Goal: Transaction & Acquisition: Purchase product/service

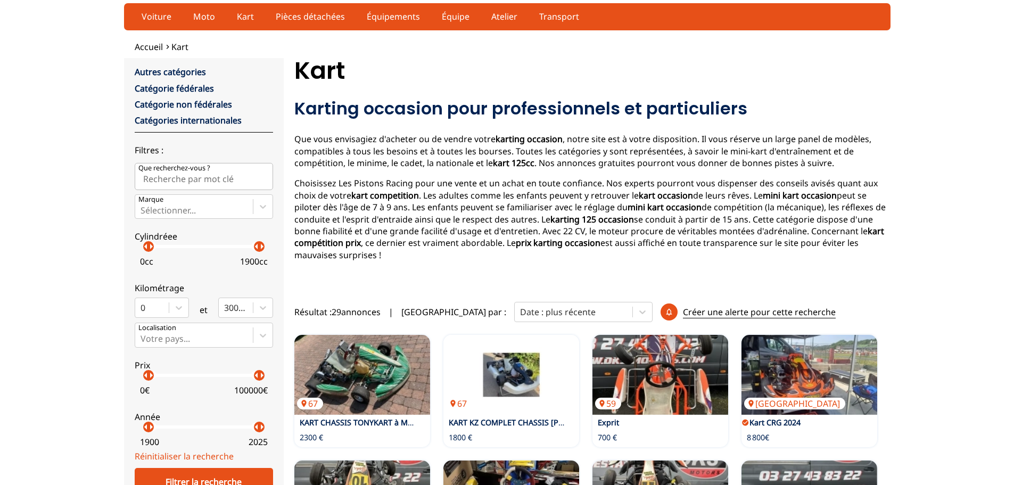
scroll to position [26, 0]
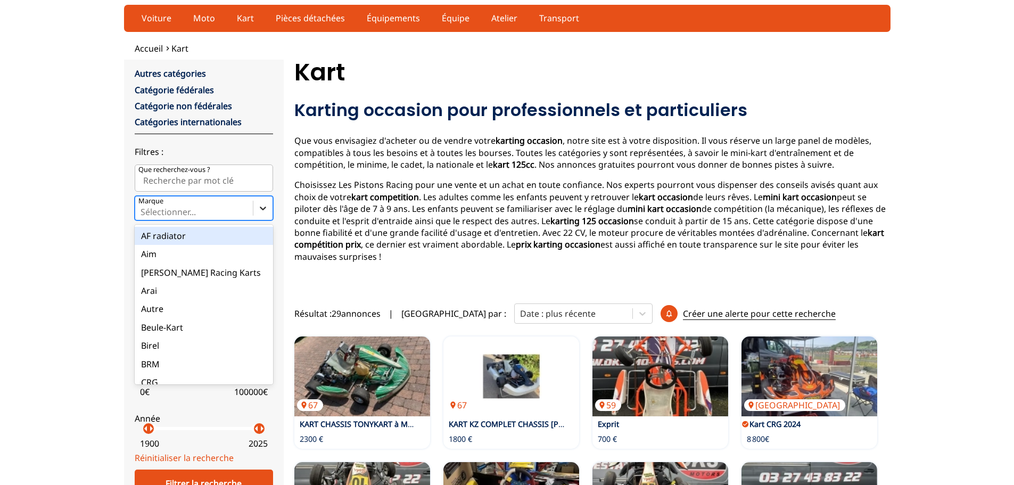
click at [264, 209] on icon at bounding box center [263, 208] width 11 height 11
click at [143, 209] on input "Marque option AF radiator focused, 1 of 35. 35 results available. Use Up and Do…" at bounding box center [142, 212] width 2 height 10
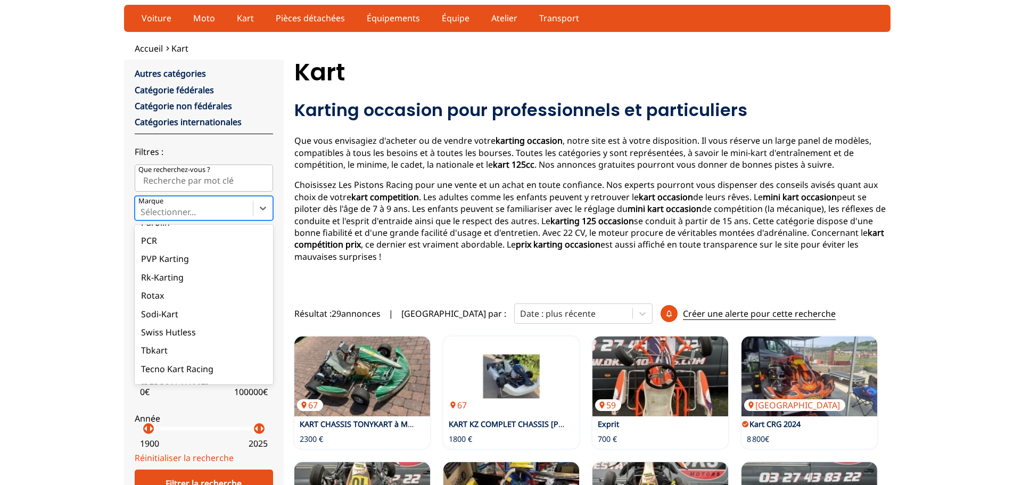
scroll to position [473, 0]
click at [156, 293] on div "Rotax" at bounding box center [204, 293] width 138 height 18
click at [143, 217] on input "Marque option Rotax focused, 30 of 35. 35 results available. Use Up and Down to…" at bounding box center [142, 212] width 2 height 10
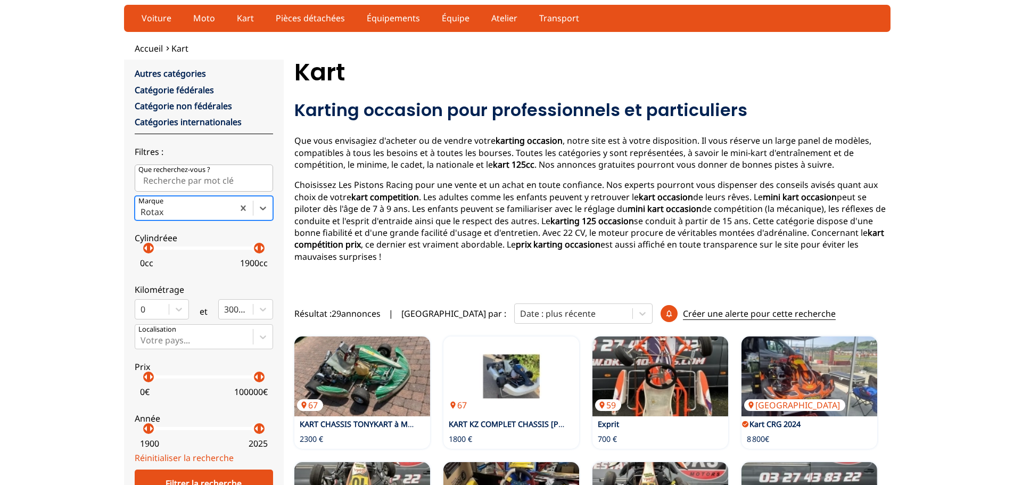
click at [151, 253] on p "arrow_right" at bounding box center [151, 248] width 13 height 13
click at [156, 250] on p "arrow_right" at bounding box center [153, 248] width 13 height 13
click at [153, 253] on p "arrow_right" at bounding box center [156, 248] width 13 height 13
click at [158, 254] on p "arrow_right" at bounding box center [160, 248] width 13 height 13
click at [154, 253] on p "arrow_right" at bounding box center [157, 248] width 13 height 13
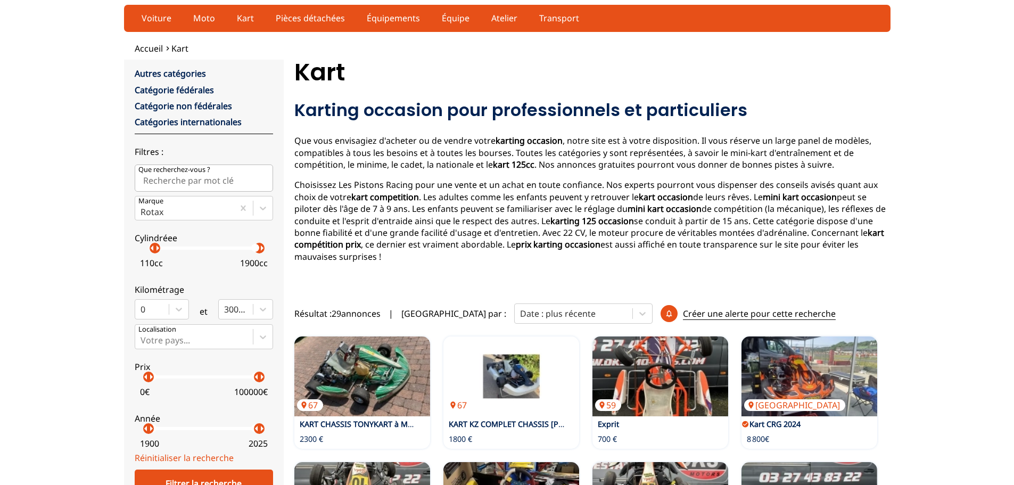
click at [155, 253] on p "arrow_right" at bounding box center [157, 248] width 13 height 13
click at [160, 252] on p "arrow_right" at bounding box center [163, 248] width 13 height 13
click at [157, 252] on p "arrow_right" at bounding box center [163, 248] width 13 height 13
click at [158, 252] on p "arrow_right" at bounding box center [160, 248] width 13 height 13
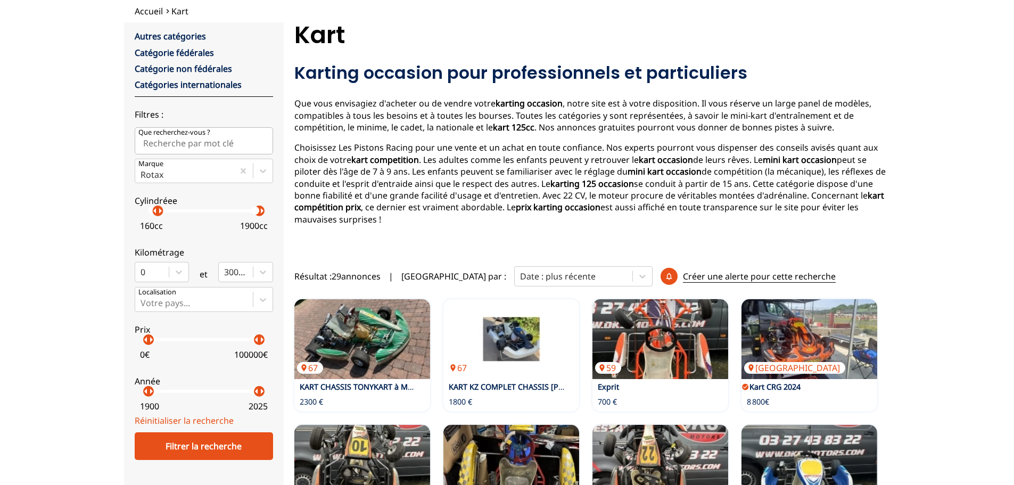
scroll to position [0, 0]
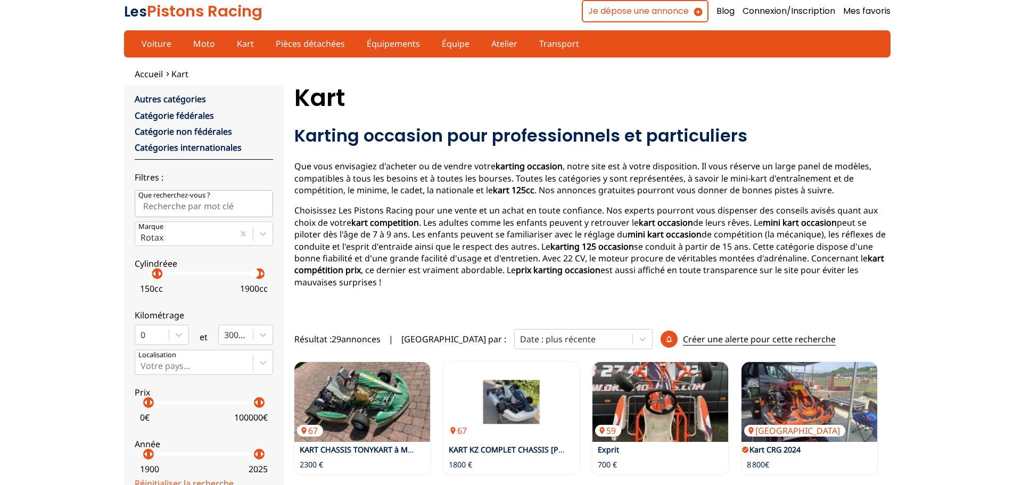
click at [157, 280] on p "arrow_right" at bounding box center [159, 273] width 13 height 13
click at [154, 277] on p "arrow_right" at bounding box center [156, 273] width 13 height 13
click at [159, 278] on p "arrow_right" at bounding box center [161, 273] width 13 height 13
click at [155, 279] on div "arrow_left arrow_right" at bounding box center [155, 273] width 11 height 11
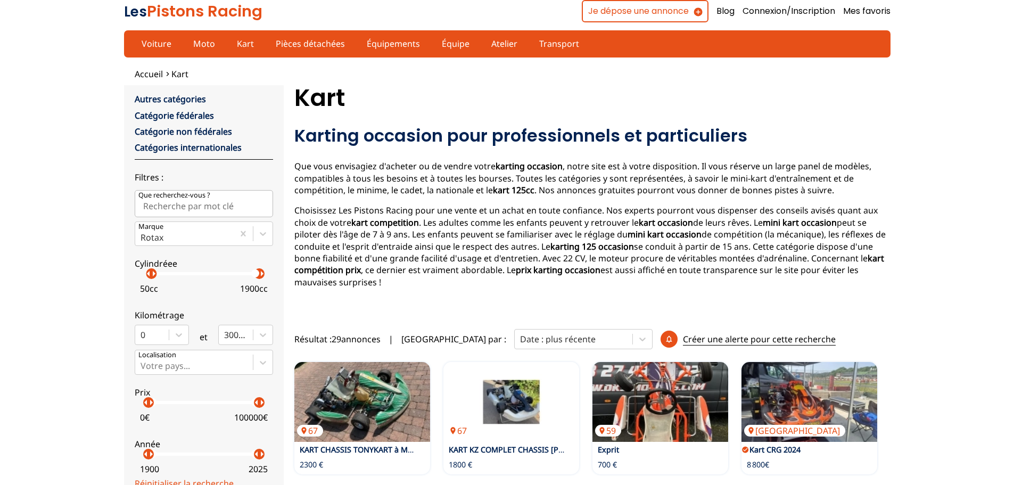
click at [151, 276] on p "arrow_right" at bounding box center [153, 273] width 13 height 13
click at [262, 276] on p "arrow_right" at bounding box center [262, 273] width 13 height 13
click at [256, 277] on p "arrow_right" at bounding box center [262, 273] width 13 height 13
click at [257, 277] on p "arrow_right" at bounding box center [259, 273] width 13 height 13
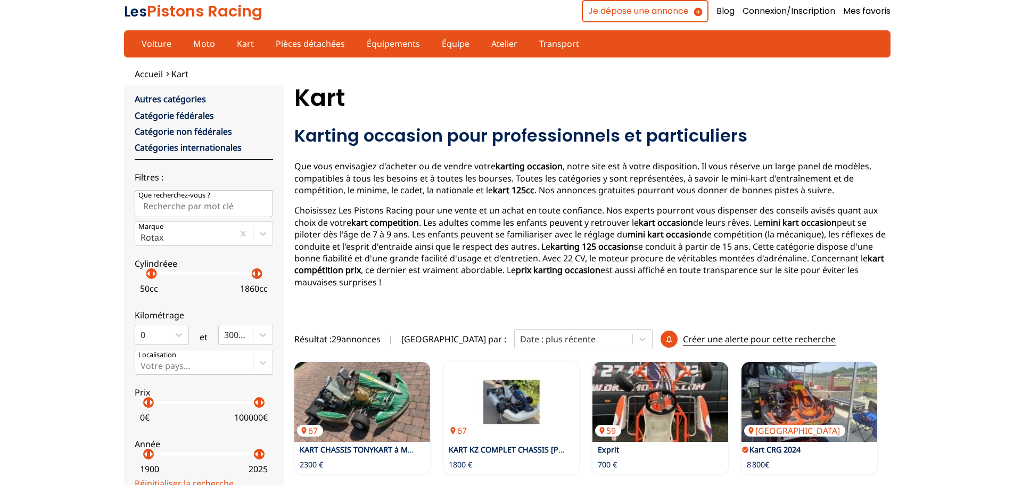
click at [257, 277] on p "arrow_right" at bounding box center [259, 273] width 13 height 13
click at [253, 278] on p "arrow_right" at bounding box center [256, 273] width 13 height 13
click at [252, 277] on p "arrow_right" at bounding box center [256, 273] width 13 height 13
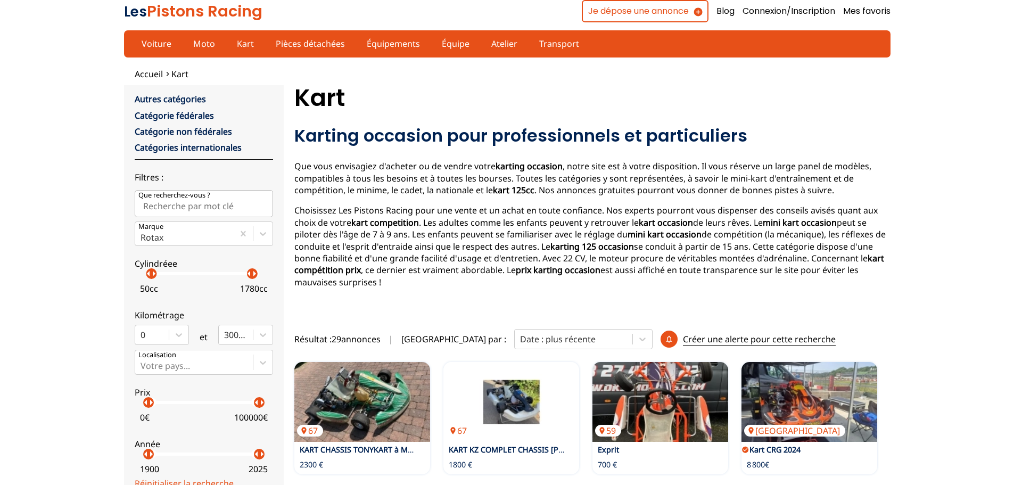
click at [252, 277] on p "arrow_right" at bounding box center [254, 273] width 13 height 13
click at [248, 277] on p "arrow_right" at bounding box center [250, 273] width 13 height 13
click at [244, 276] on p "arrow_right" at bounding box center [250, 273] width 13 height 13
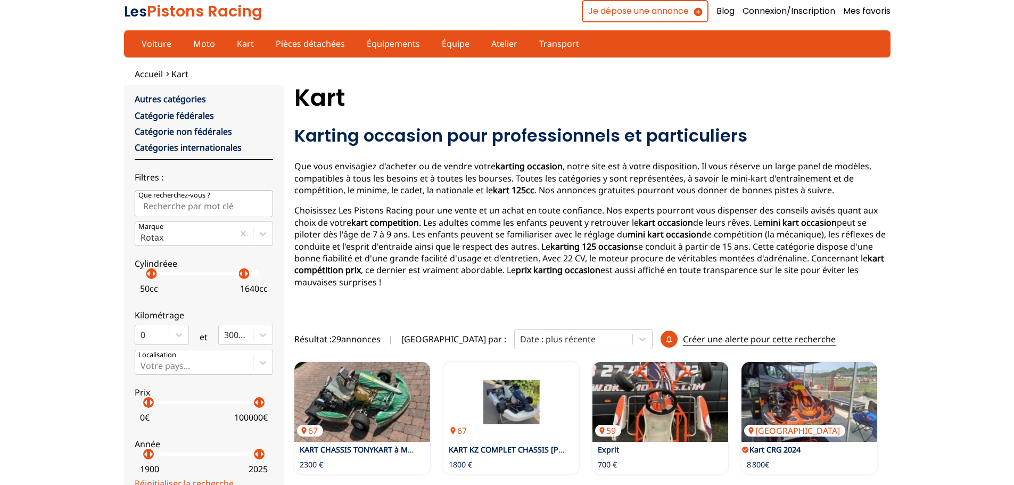
click at [244, 276] on p "arrow_right" at bounding box center [246, 273] width 13 height 13
click at [240, 277] on div "arrow_left arrow_right" at bounding box center [239, 273] width 11 height 11
click at [236, 277] on p "arrow_right" at bounding box center [239, 273] width 13 height 13
click at [235, 277] on p "arrow_right" at bounding box center [237, 273] width 13 height 13
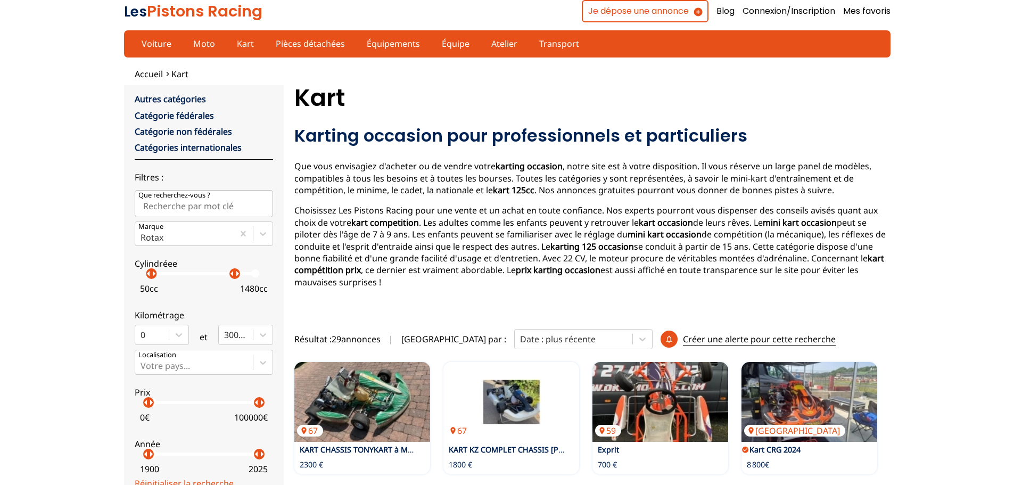
click at [234, 277] on p "arrow_right" at bounding box center [237, 273] width 13 height 13
click at [233, 277] on p "arrow_right" at bounding box center [237, 273] width 13 height 13
click at [231, 277] on p "arrow_right" at bounding box center [235, 273] width 13 height 13
click at [228, 277] on p "arrow_right" at bounding box center [233, 273] width 13 height 13
click at [226, 278] on p "arrow_right" at bounding box center [230, 273] width 13 height 13
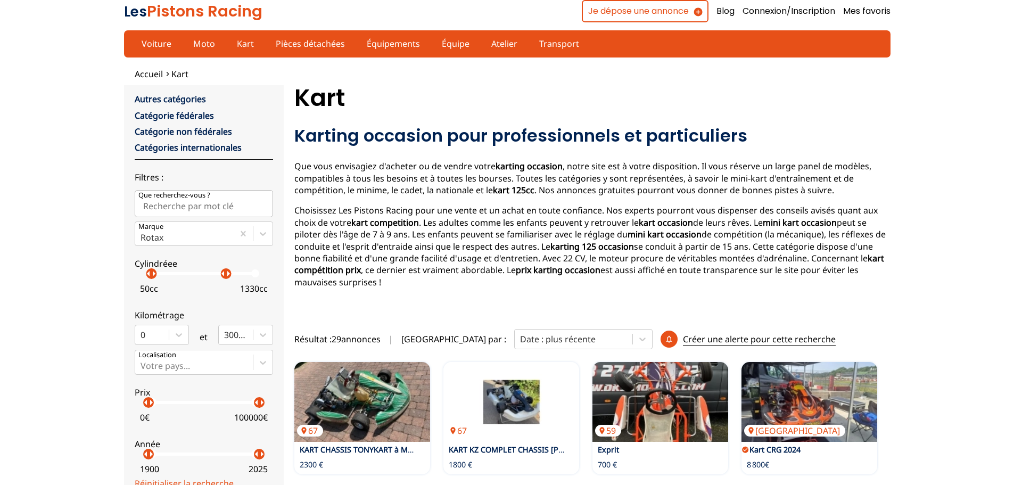
click at [225, 278] on p "arrow_right" at bounding box center [228, 273] width 13 height 13
click at [224, 278] on p "arrow_right" at bounding box center [226, 273] width 13 height 13
click at [223, 278] on p "arrow_right" at bounding box center [225, 273] width 13 height 13
click at [221, 277] on p "arrow_right" at bounding box center [224, 273] width 13 height 13
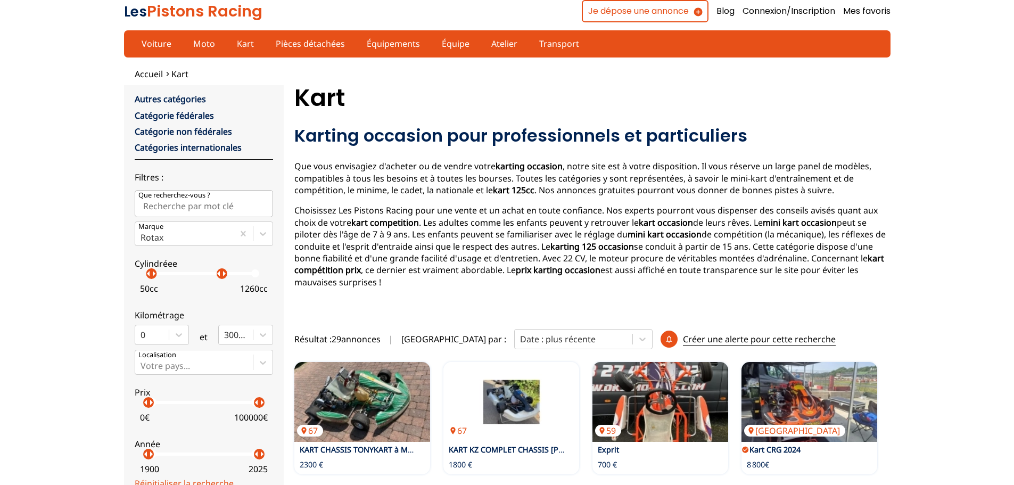
click at [218, 276] on p "arrow_right" at bounding box center [224, 273] width 13 height 13
click at [218, 276] on p "arrow_right" at bounding box center [221, 273] width 13 height 13
click at [214, 276] on p "arrow_right" at bounding box center [216, 273] width 13 height 13
click at [213, 276] on p "arrow_right" at bounding box center [217, 273] width 13 height 13
click at [210, 276] on p "arrow_right" at bounding box center [213, 273] width 13 height 13
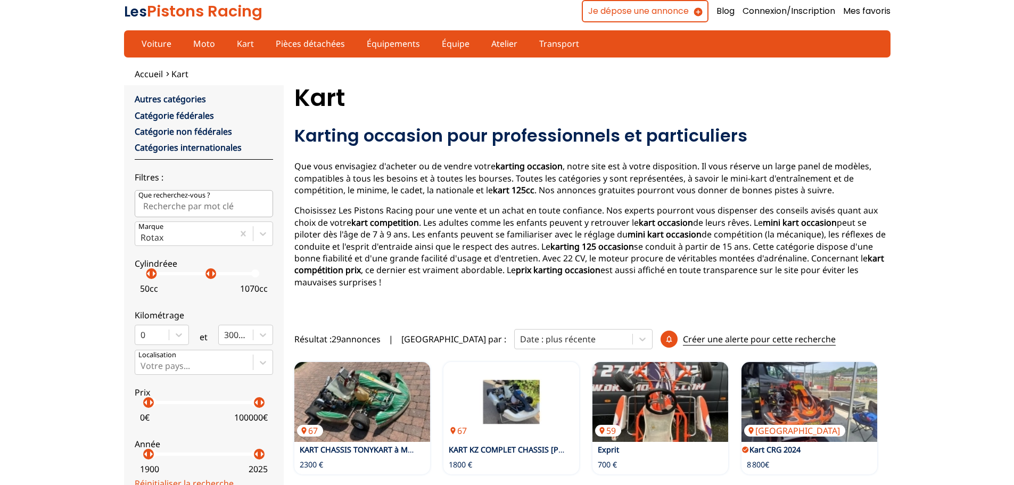
click at [211, 275] on p "arrow_right" at bounding box center [213, 273] width 13 height 13
click at [209, 275] on p "arrow_right" at bounding box center [211, 273] width 13 height 13
click at [206, 275] on p "arrow_right" at bounding box center [211, 273] width 13 height 13
click at [205, 275] on p "arrow_right" at bounding box center [208, 273] width 13 height 13
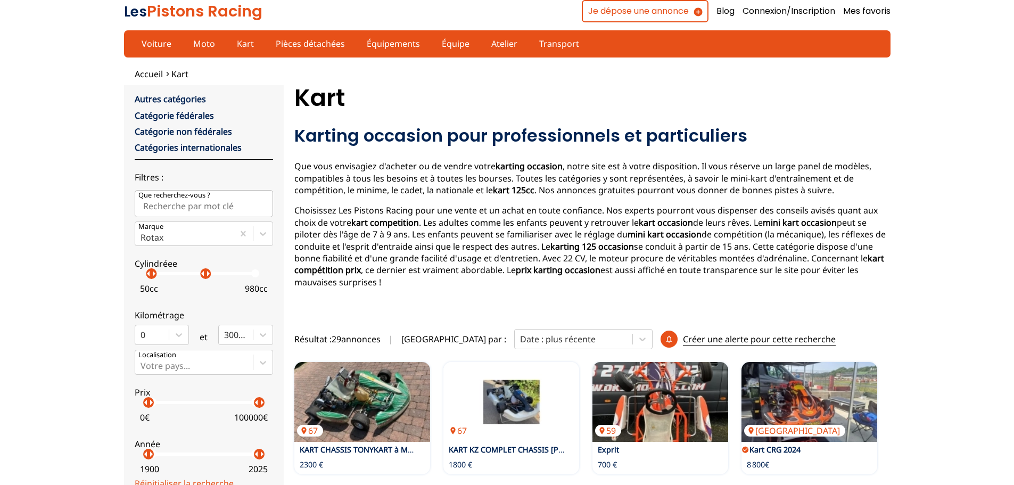
click at [204, 275] on p "arrow_right" at bounding box center [208, 273] width 13 height 13
click at [156, 278] on p "arrow_right" at bounding box center [158, 273] width 13 height 13
click at [153, 279] on p "arrow_right" at bounding box center [158, 273] width 13 height 13
click at [158, 277] on p "arrow_right" at bounding box center [160, 273] width 13 height 13
click at [202, 278] on p "arrow_right" at bounding box center [207, 273] width 13 height 13
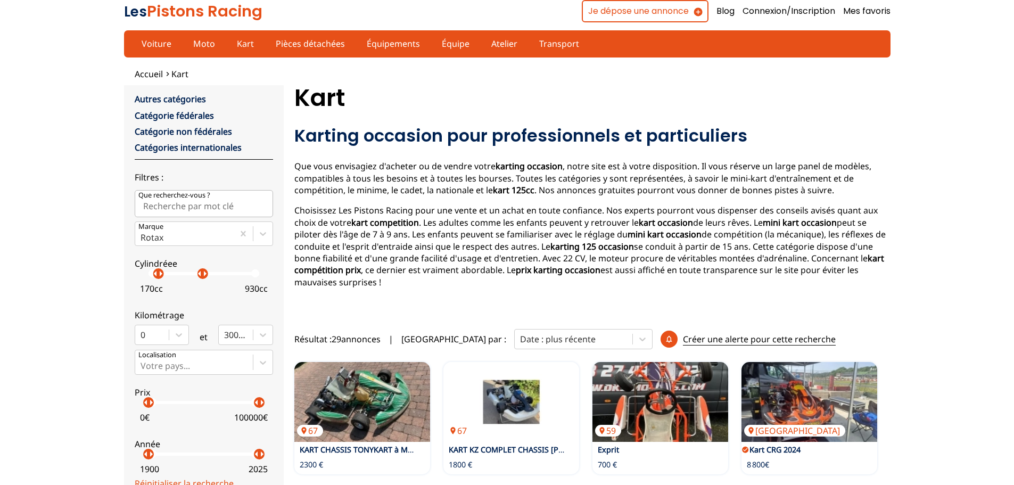
click at [202, 278] on p "arrow_right" at bounding box center [205, 273] width 13 height 13
click at [203, 278] on p "arrow_right" at bounding box center [205, 273] width 13 height 13
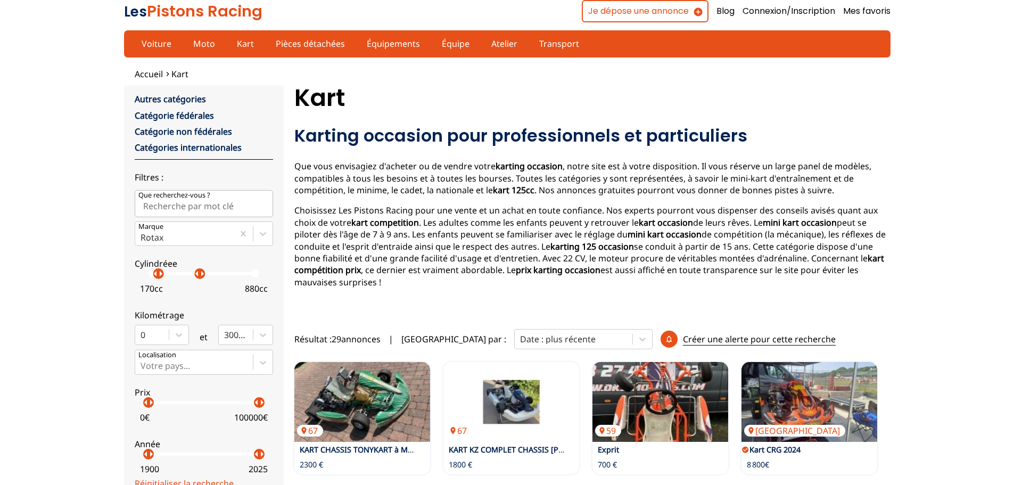
click at [200, 277] on p "arrow_right" at bounding box center [202, 273] width 13 height 13
click at [196, 275] on p "arrow_right" at bounding box center [202, 273] width 13 height 13
click at [196, 275] on p "arrow_right" at bounding box center [199, 273] width 13 height 13
click at [190, 275] on div "arrow_left arrow_right" at bounding box center [189, 273] width 11 height 11
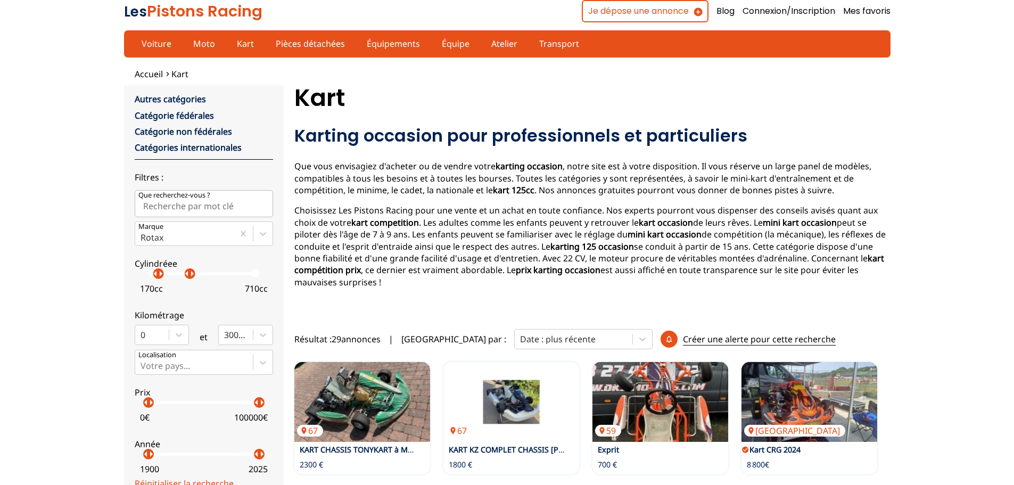
click at [185, 276] on div "arrow_left arrow_right" at bounding box center [189, 273] width 11 height 11
click at [178, 276] on div "arrow_left arrow_right" at bounding box center [177, 273] width 11 height 11
click at [176, 276] on p "arrow_right" at bounding box center [178, 273] width 13 height 13
click at [175, 274] on p "arrow_right" at bounding box center [177, 273] width 13 height 13
click at [171, 274] on p "arrow_right" at bounding box center [177, 273] width 13 height 13
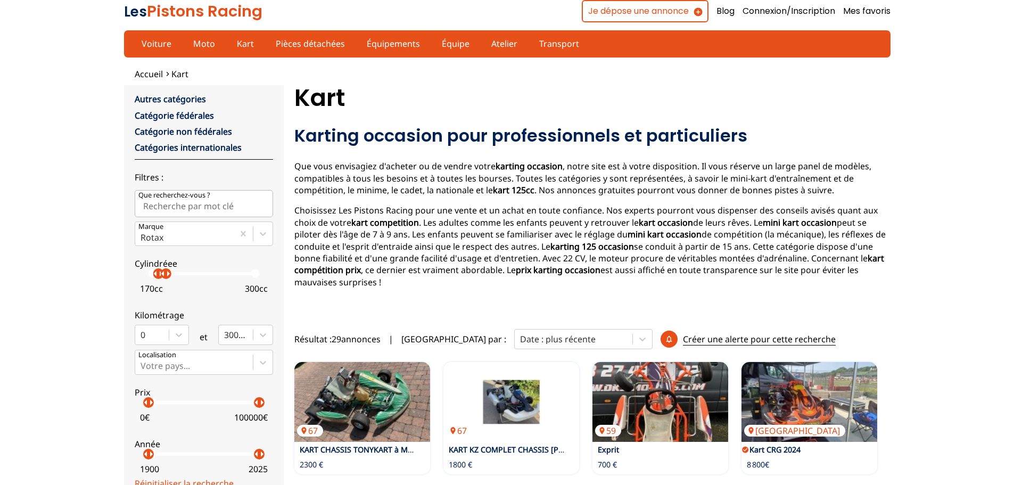
click at [166, 276] on div "arrow_left arrow_right" at bounding box center [165, 273] width 11 height 11
click at [161, 276] on p "arrow_left" at bounding box center [163, 273] width 13 height 13
click at [162, 278] on p "arrow_right" at bounding box center [168, 273] width 13 height 13
click at [163, 277] on p "arrow_right" at bounding box center [168, 273] width 13 height 13
click at [163, 276] on p "arrow_right" at bounding box center [165, 273] width 13 height 13
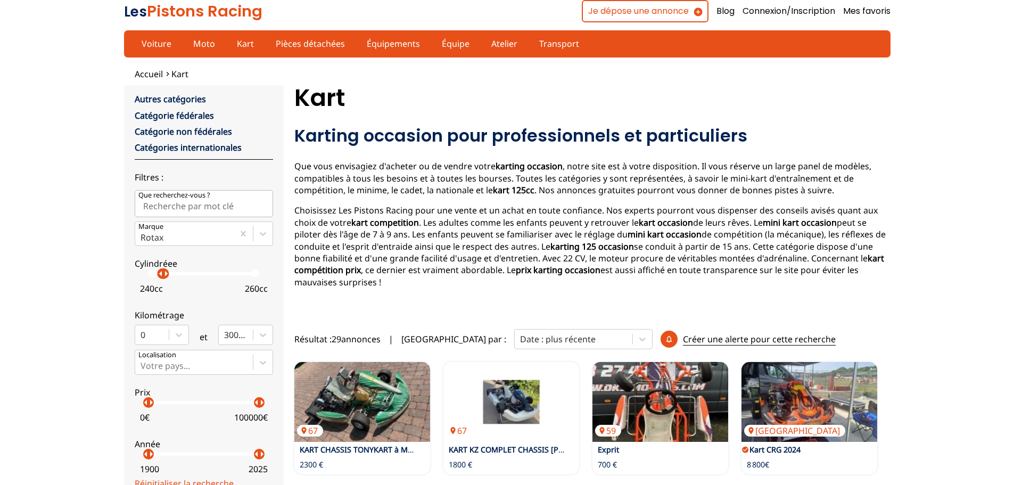
click at [161, 277] on p "arrow_right" at bounding box center [166, 273] width 13 height 13
click at [160, 277] on p "arrow_right" at bounding box center [166, 273] width 13 height 13
click at [157, 277] on p "arrow_left" at bounding box center [160, 273] width 13 height 13
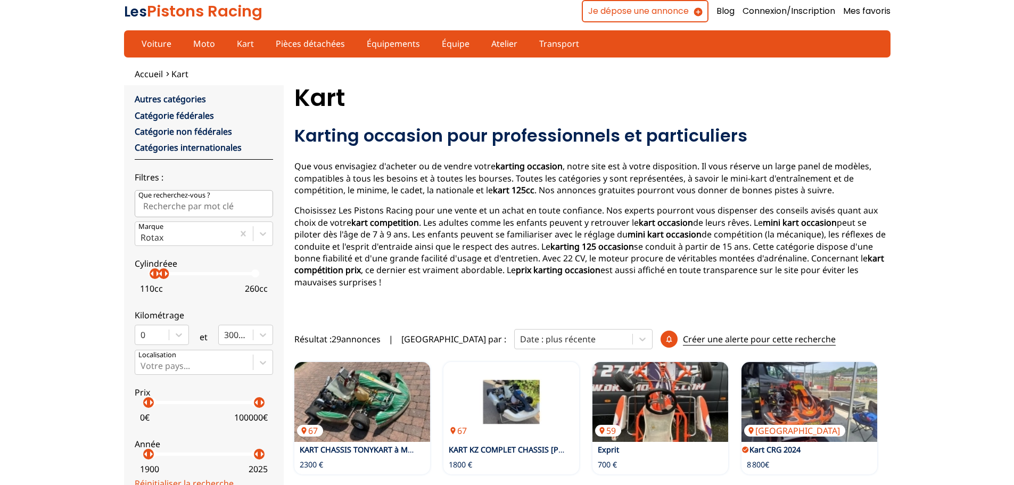
click at [154, 277] on p "arrow_left" at bounding box center [160, 273] width 13 height 13
click at [162, 276] on p "arrow_right" at bounding box center [165, 273] width 13 height 13
click at [153, 277] on p "arrow_right" at bounding box center [155, 273] width 13 height 13
click at [160, 276] on p "arrow_right" at bounding box center [161, 273] width 13 height 13
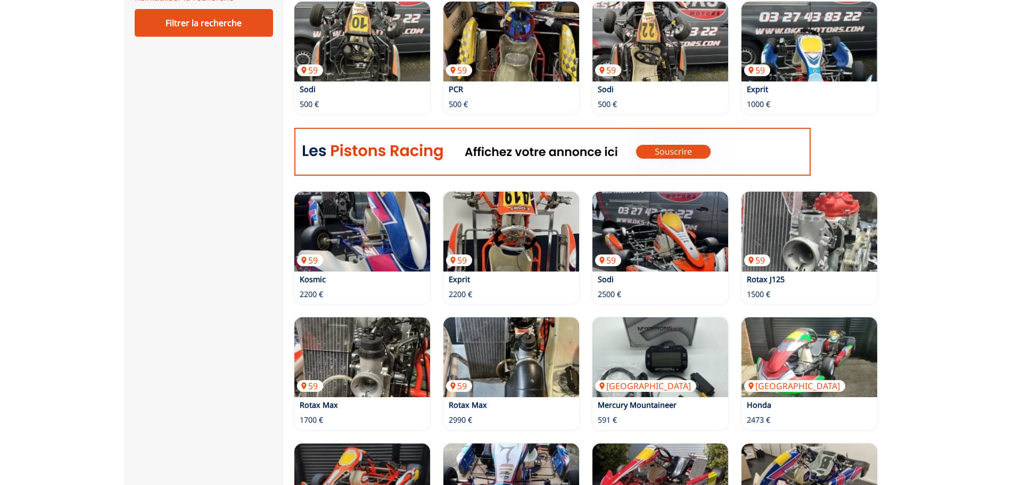
scroll to position [494, 0]
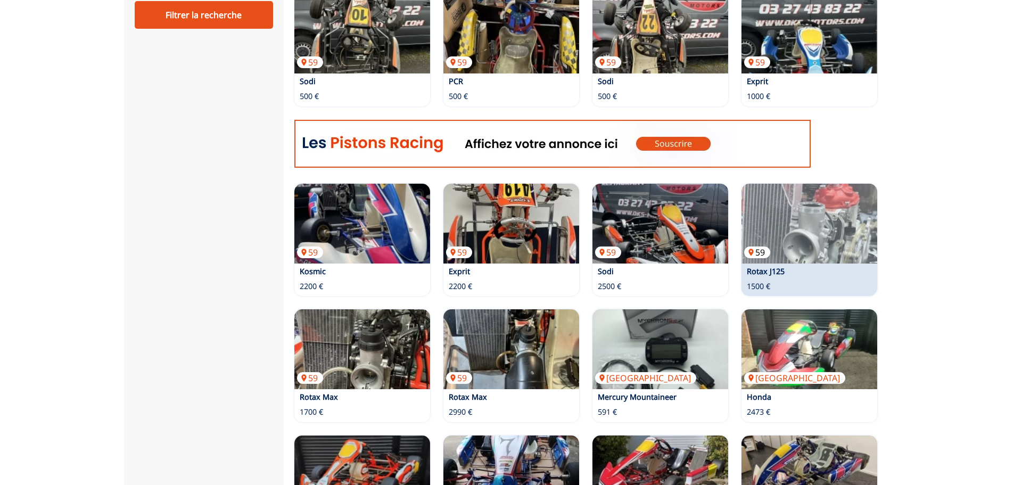
click at [810, 222] on img at bounding box center [810, 224] width 136 height 80
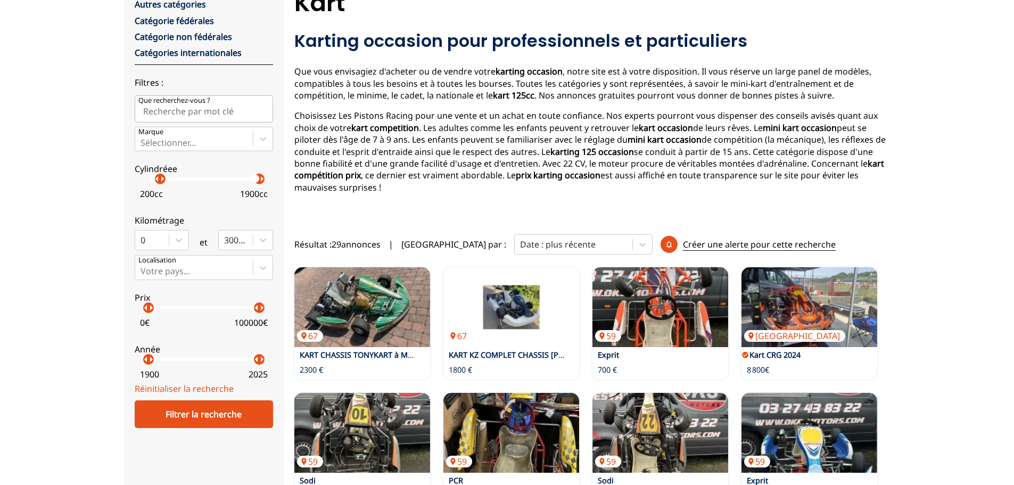
scroll to position [66, 0]
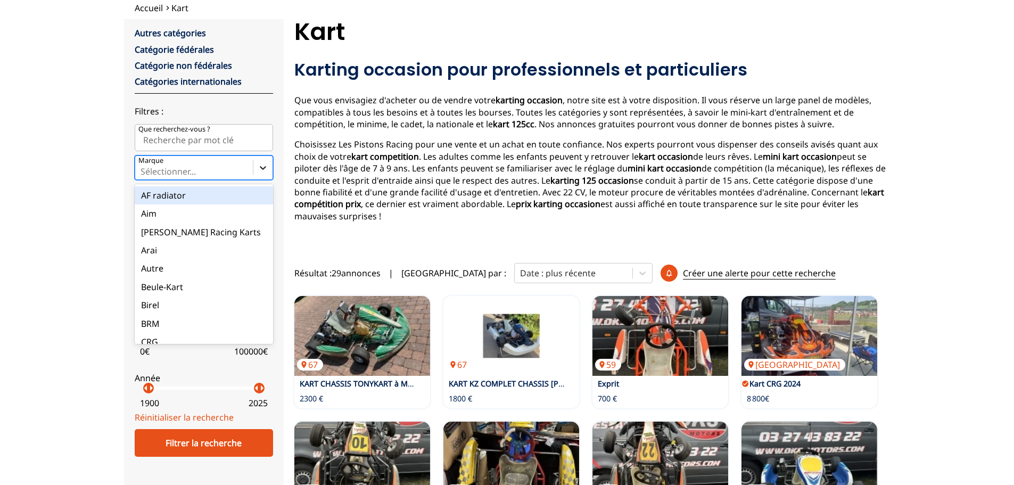
click at [265, 166] on icon at bounding box center [263, 168] width 6 height 4
click at [143, 167] on input "Marque option AF radiator focused, 1 of 35. 35 results available. Use Up and Do…" at bounding box center [142, 172] width 2 height 10
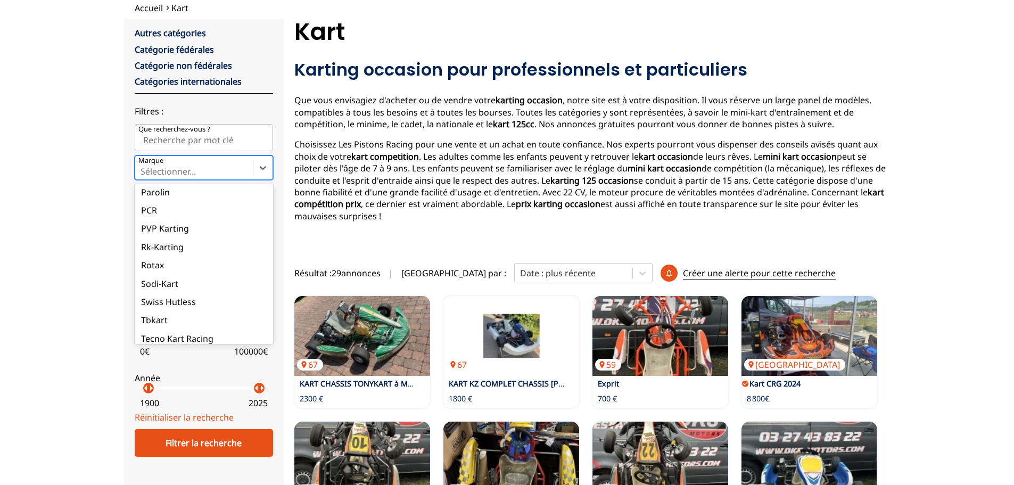
scroll to position [485, 0]
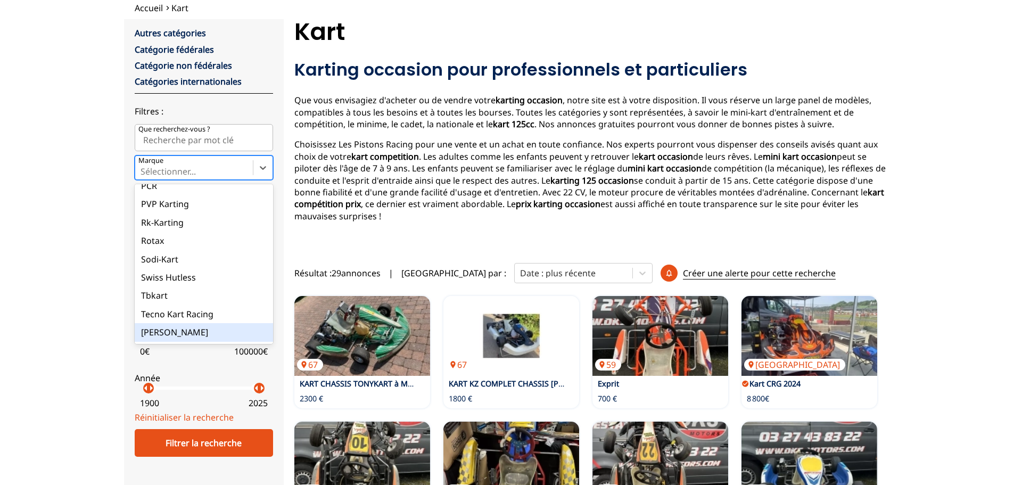
click at [169, 332] on div "Tony-Kart" at bounding box center [204, 332] width 138 height 18
click at [143, 176] on input "Marque option Tony-Kart focused, 35 of 35. 35 results available. Use Up and Dow…" at bounding box center [142, 172] width 2 height 10
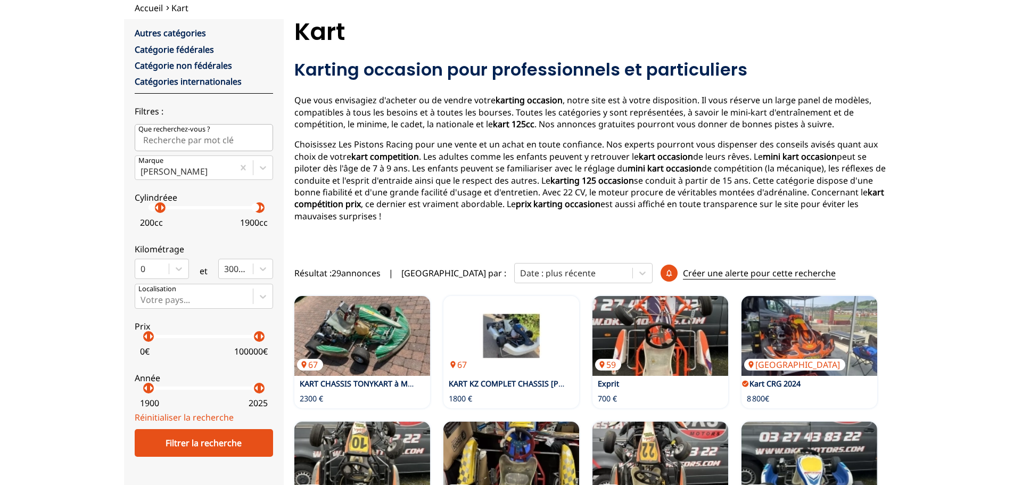
click at [207, 138] on input "Que recherchez-vous ?" at bounding box center [204, 137] width 138 height 27
type input "karting national"
click at [200, 445] on div "Filtrer la recherche" at bounding box center [204, 443] width 138 height 28
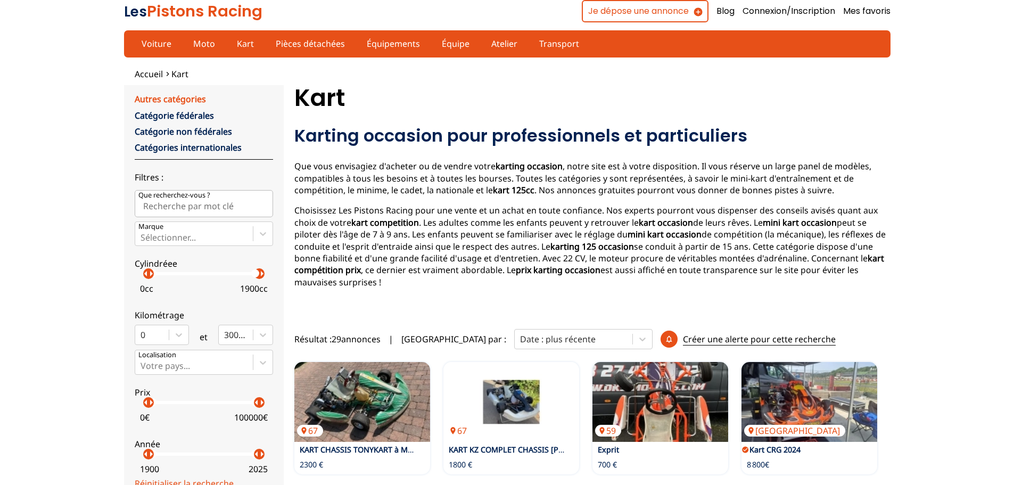
click at [193, 97] on link "Autres catégories" at bounding box center [170, 99] width 71 height 12
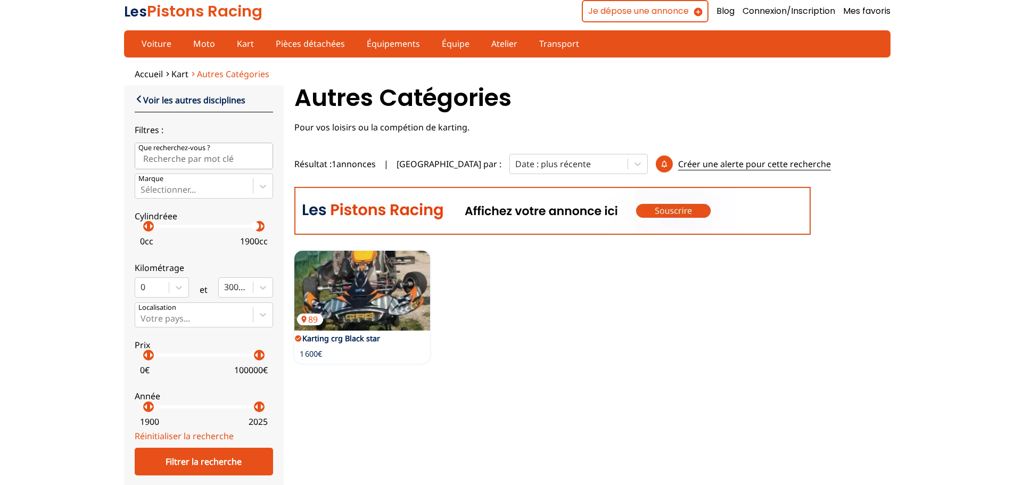
click at [244, 72] on span "Autres catégories" at bounding box center [233, 74] width 72 height 12
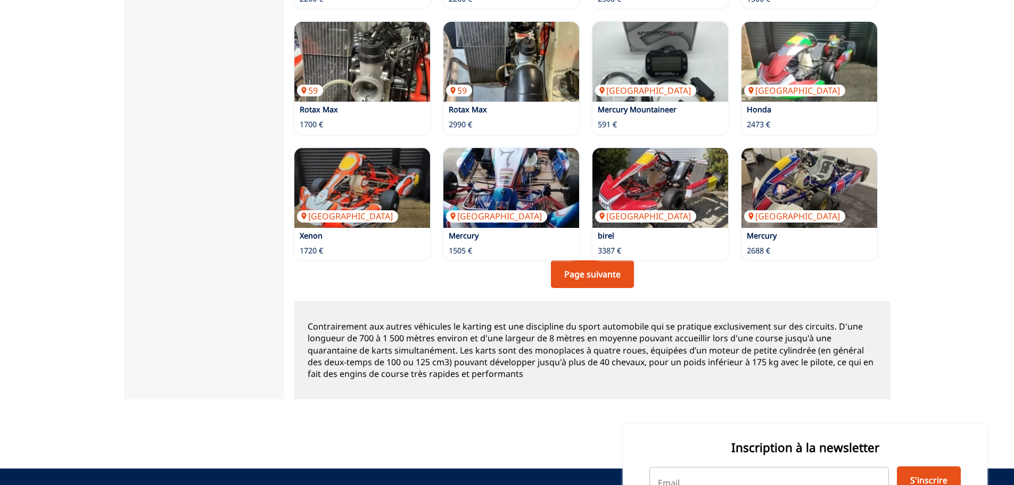
scroll to position [783, 0]
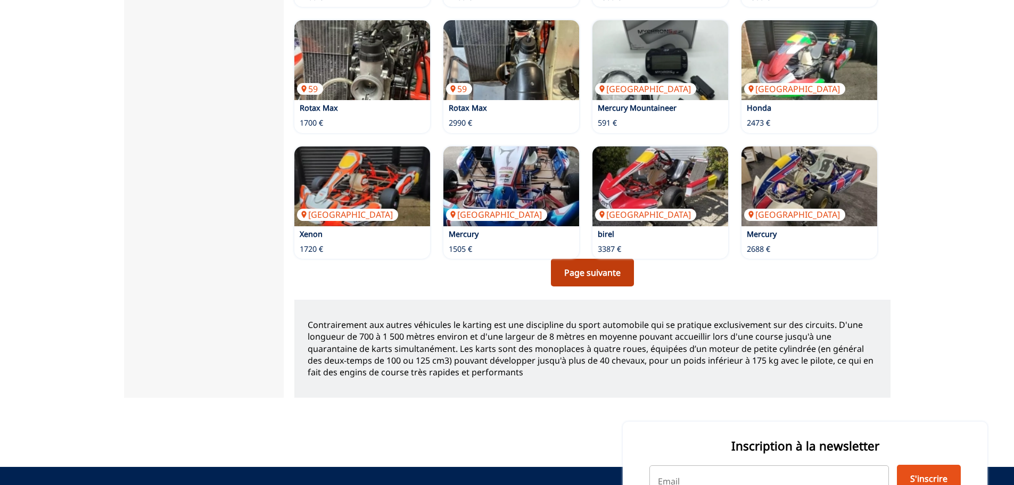
click at [590, 260] on link "Page suivante" at bounding box center [592, 273] width 83 height 28
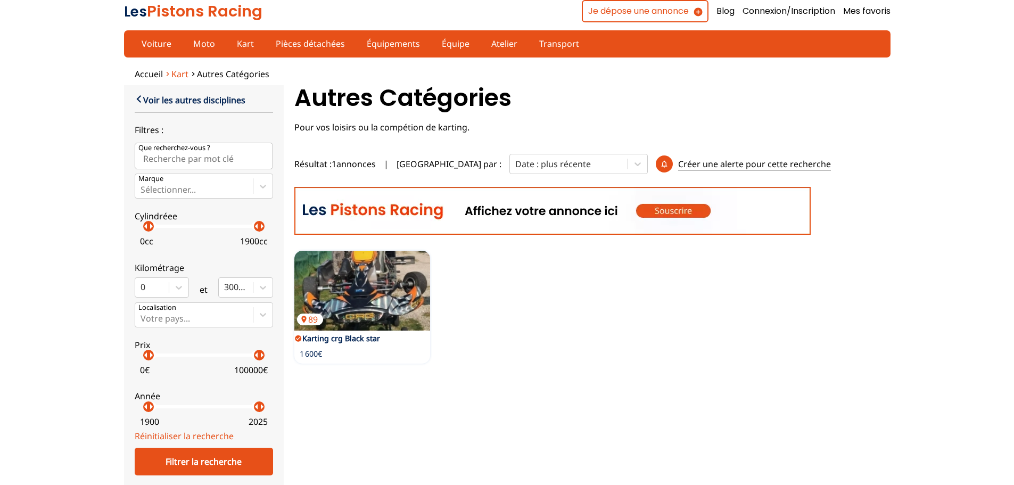
click at [186, 72] on span "Kart" at bounding box center [179, 74] width 17 height 12
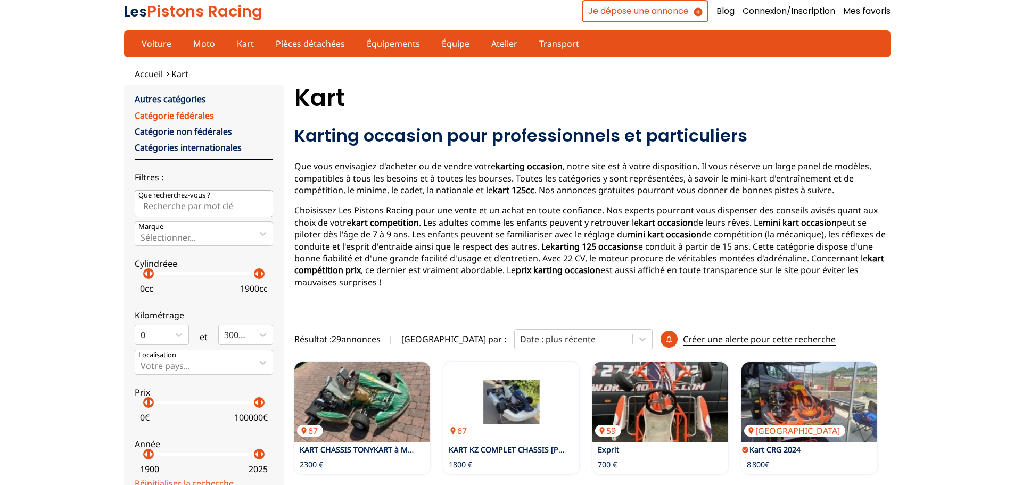
click at [203, 114] on link "Catégorie fédérales" at bounding box center [174, 116] width 79 height 12
